Goal: Information Seeking & Learning: Learn about a topic

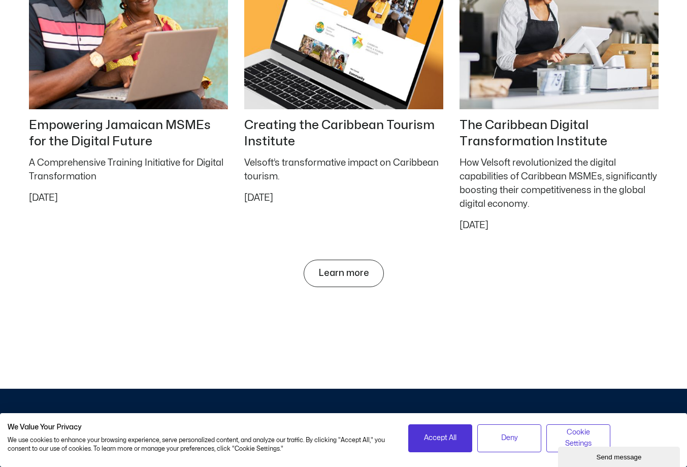
scroll to position [4417, 0]
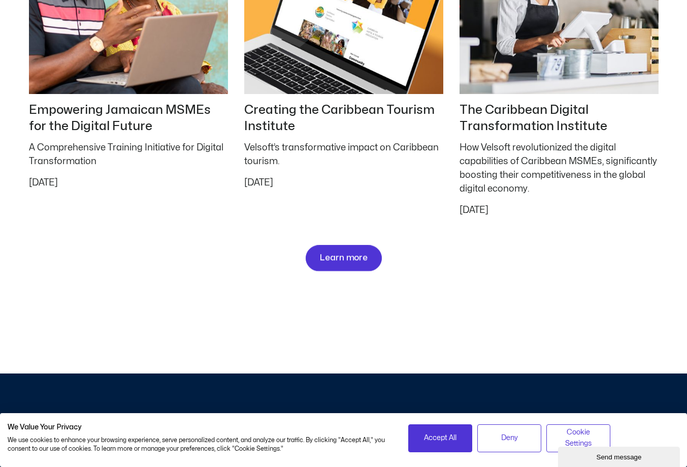
click at [352, 259] on span "Learn more" at bounding box center [343, 258] width 48 height 10
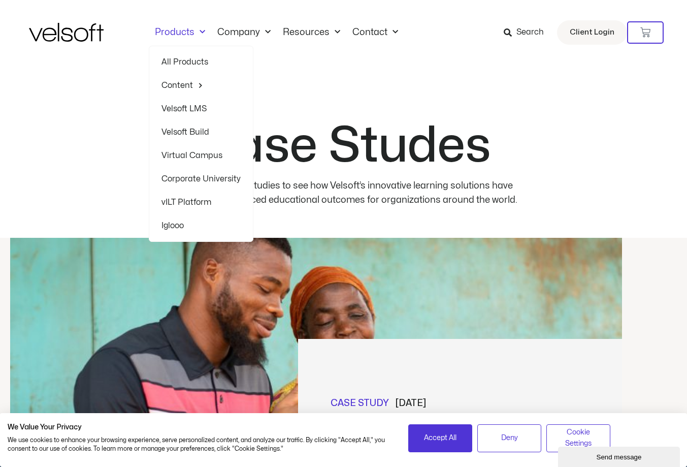
click at [183, 61] on link "All Products" at bounding box center [200, 61] width 79 height 23
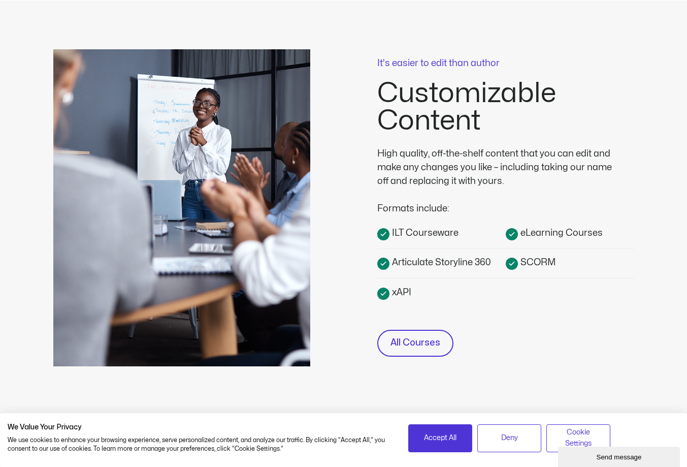
scroll to position [254, 0]
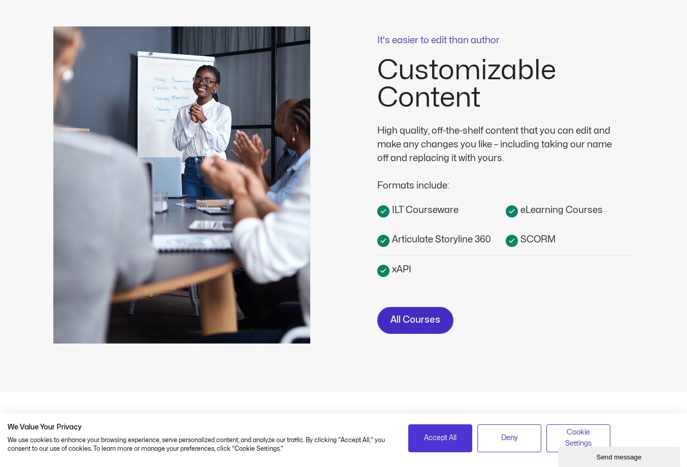
click at [432, 322] on span "All Courses" at bounding box center [415, 320] width 50 height 15
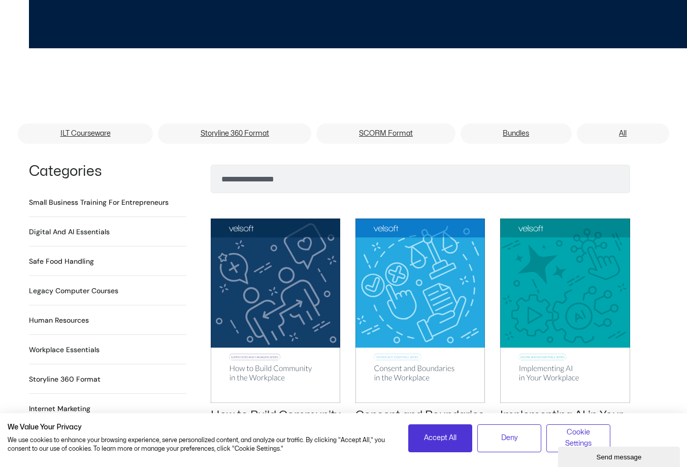
scroll to position [609, 0]
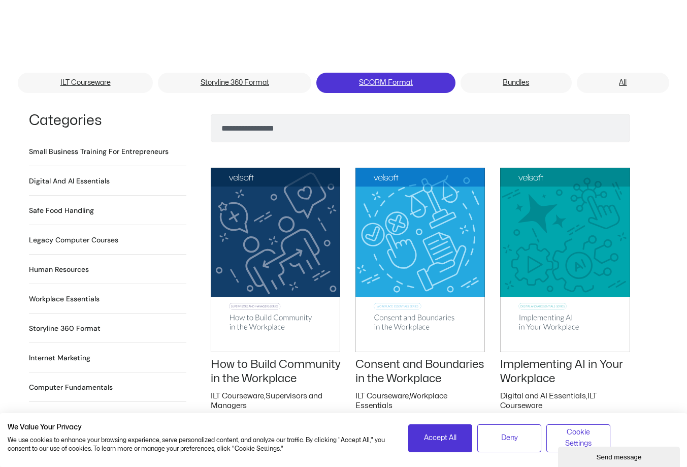
click at [403, 73] on link "SCORM Format" at bounding box center [385, 83] width 139 height 20
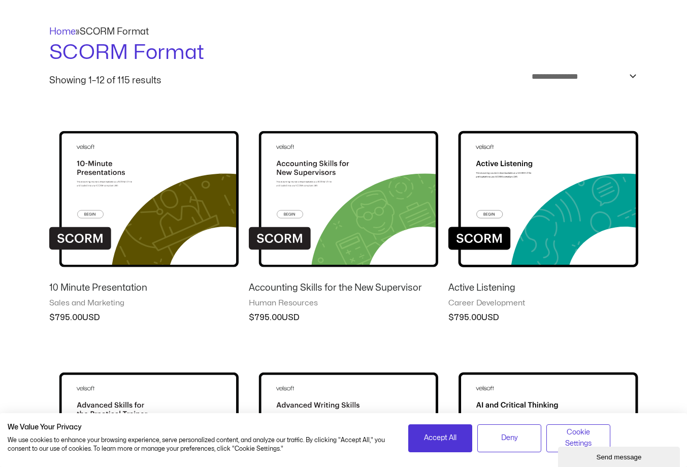
scroll to position [203, 0]
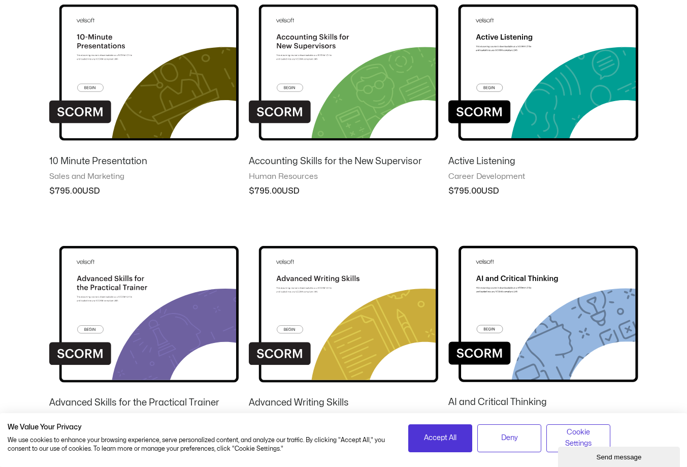
click at [88, 173] on span "Sales and Marketing" at bounding box center [143, 177] width 189 height 10
click at [82, 154] on div "10 Minute Presentation Sales and Marketing $ 795.00" at bounding box center [143, 177] width 189 height 46
click at [284, 158] on h2 "Accounting Skills for the New Supervisor" at bounding box center [343, 161] width 189 height 12
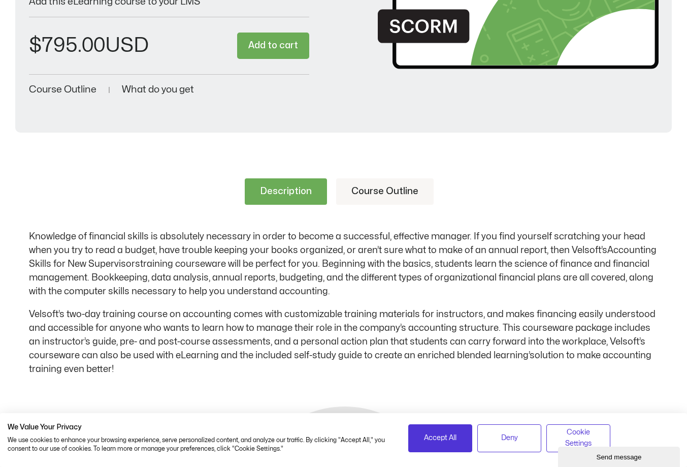
scroll to position [152, 0]
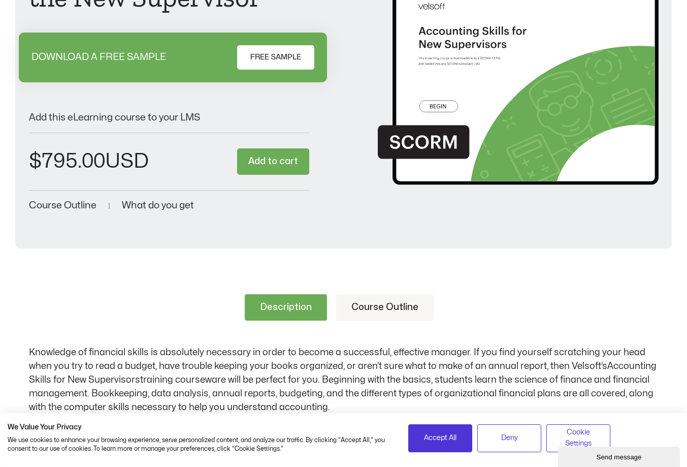
click at [63, 202] on span "Course Outline" at bounding box center [63, 206] width 68 height 10
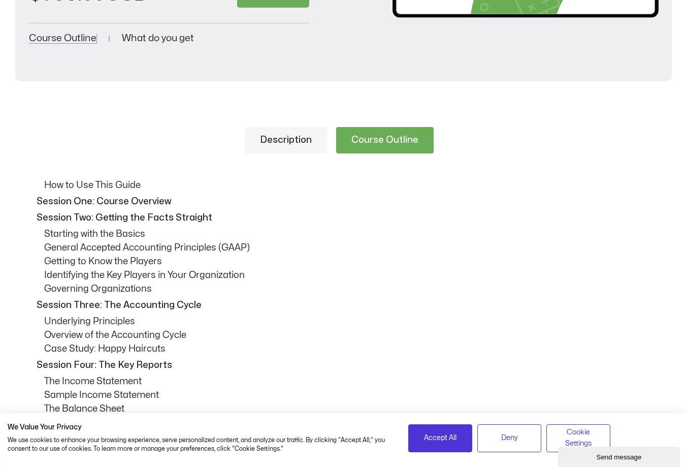
scroll to position [0, 0]
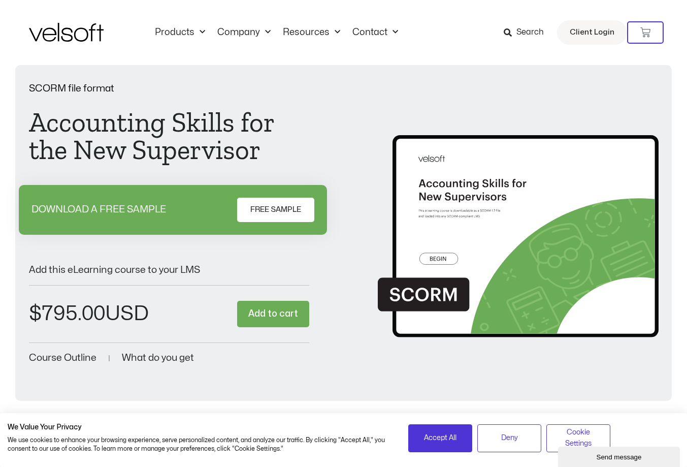
click at [518, 29] on span "Search" at bounding box center [529, 32] width 27 height 13
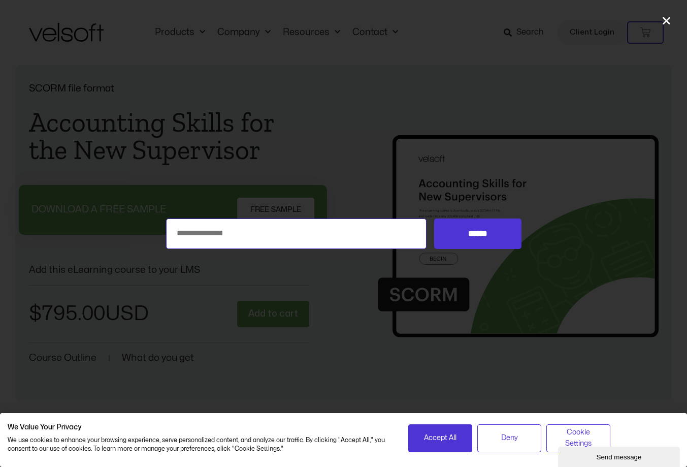
click at [210, 231] on input "Search for:" at bounding box center [296, 233] width 261 height 30
type input "**"
click at [434, 218] on input "******" at bounding box center [477, 233] width 87 height 30
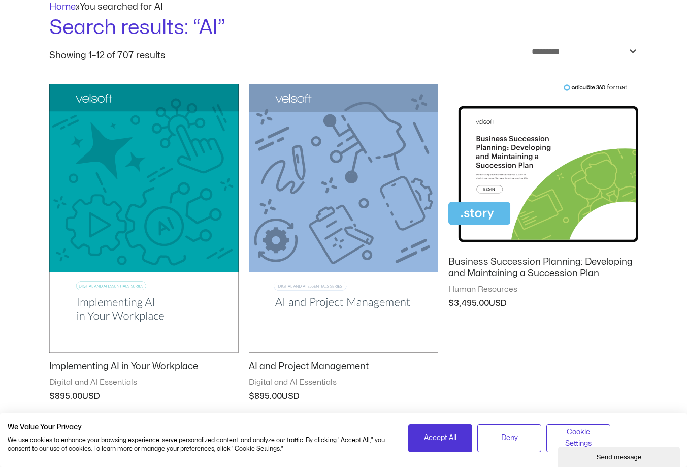
click at [121, 308] on img at bounding box center [143, 218] width 189 height 269
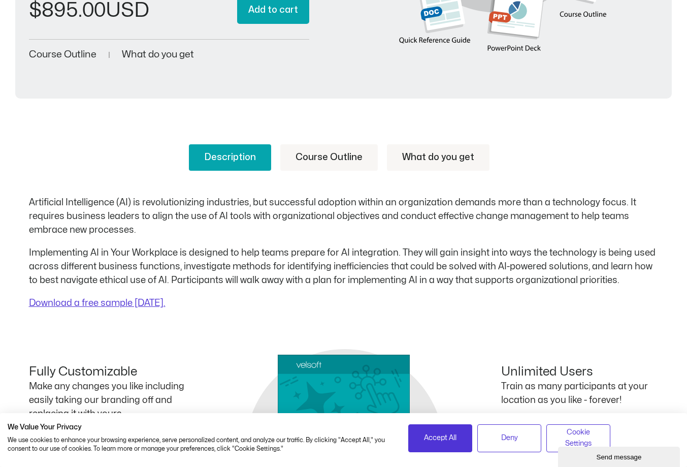
scroll to position [305, 0]
click at [70, 51] on span "Course Outline" at bounding box center [63, 54] width 68 height 10
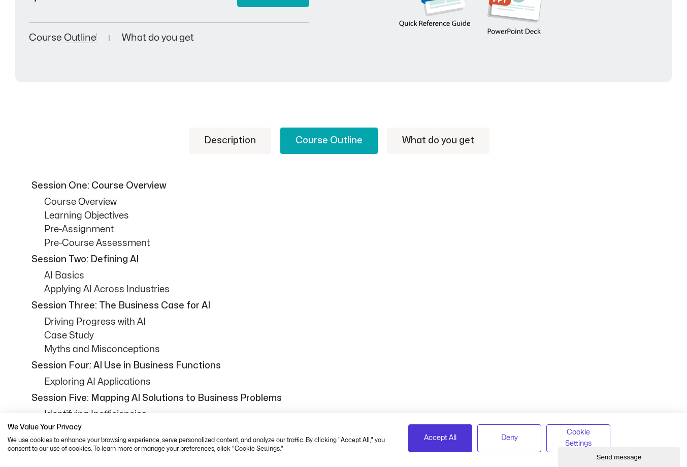
scroll to position [0, 0]
